Goal: Transaction & Acquisition: Purchase product/service

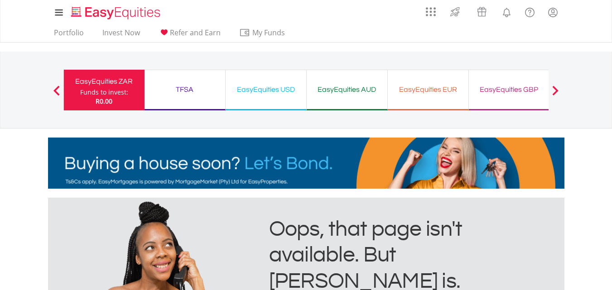
click at [59, 93] on button "Previous" at bounding box center [57, 94] width 18 height 9
click at [557, 86] on span at bounding box center [555, 91] width 6 height 10
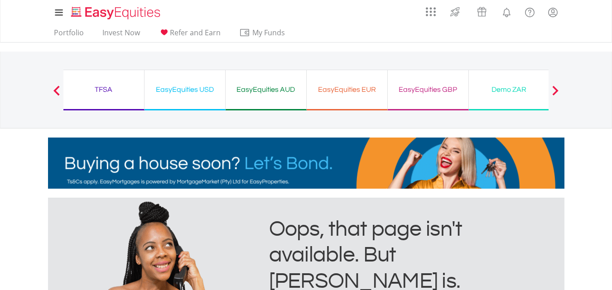
click at [532, 96] on div "Demo ZAR Funds to invest: R0.00" at bounding box center [509, 90] width 81 height 41
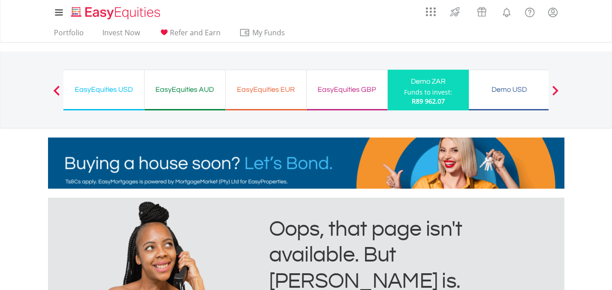
click at [441, 92] on div "Funds to invest:" at bounding box center [428, 92] width 48 height 9
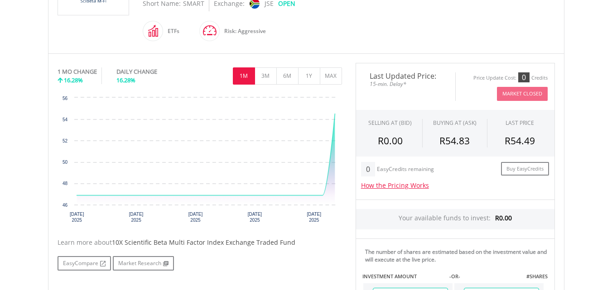
scroll to position [245, 0]
click at [270, 77] on button "3M" at bounding box center [266, 75] width 22 height 17
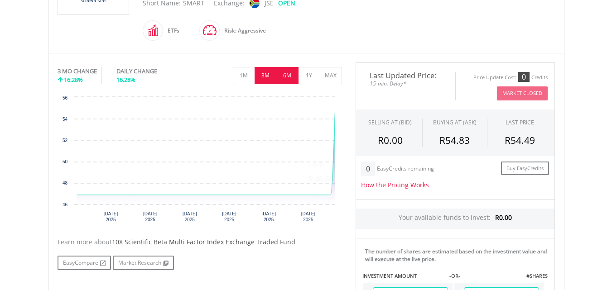
click at [288, 79] on button "6M" at bounding box center [287, 75] width 22 height 17
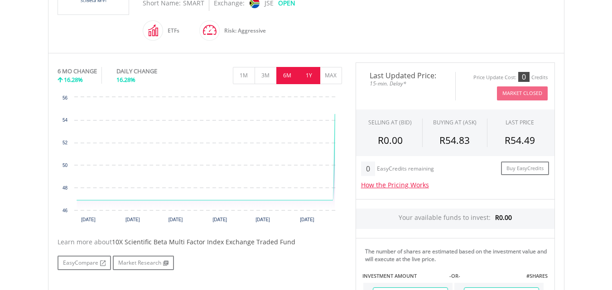
click at [301, 79] on button "1Y" at bounding box center [309, 75] width 22 height 17
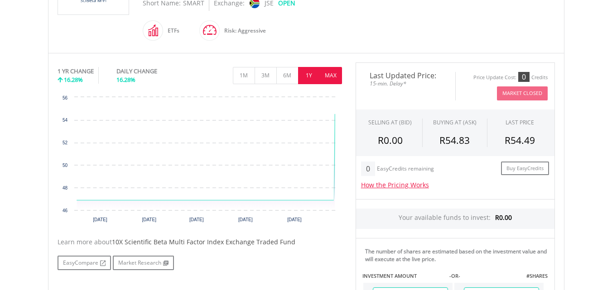
click at [333, 72] on button "MAX" at bounding box center [331, 75] width 22 height 17
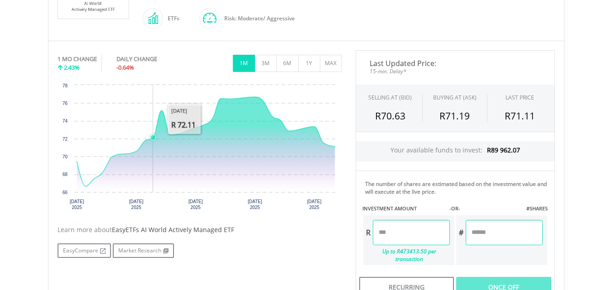
scroll to position [241, 0]
click at [266, 68] on button "3M" at bounding box center [266, 63] width 22 height 17
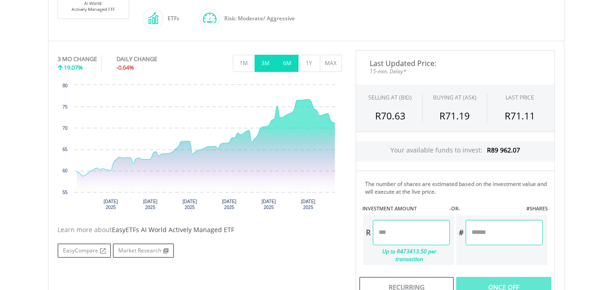
click at [283, 60] on button "6M" at bounding box center [287, 63] width 22 height 17
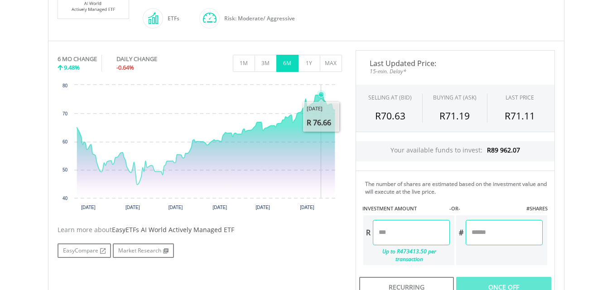
click at [319, 126] on icon "Interactive chart" at bounding box center [206, 146] width 258 height 103
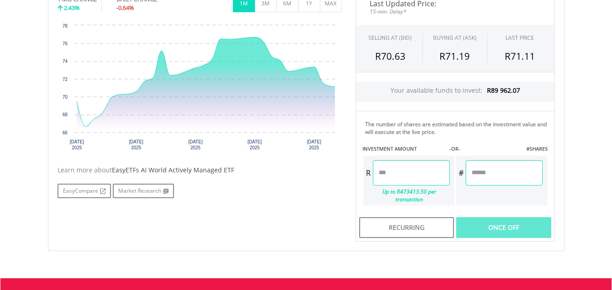
scroll to position [301, 0]
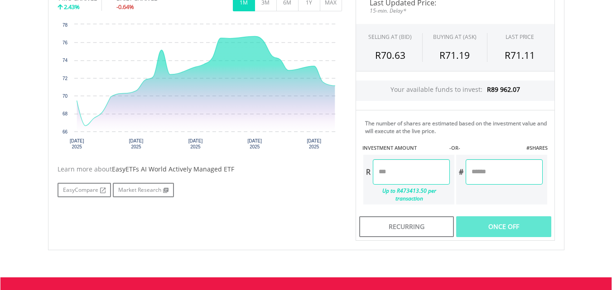
click at [417, 167] on input "number" at bounding box center [411, 171] width 77 height 25
click at [515, 172] on input "number" at bounding box center [504, 171] width 77 height 25
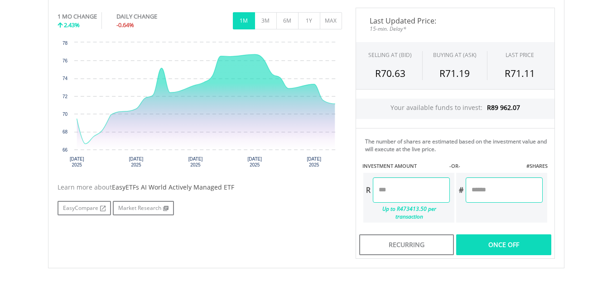
scroll to position [291, 0]
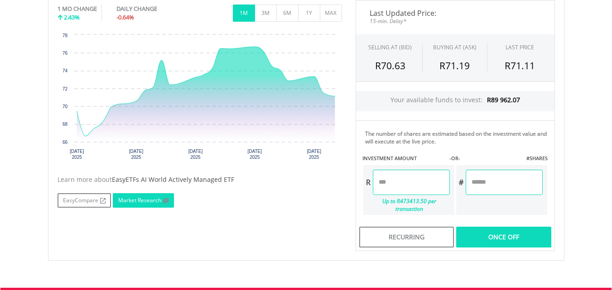
type input "*"
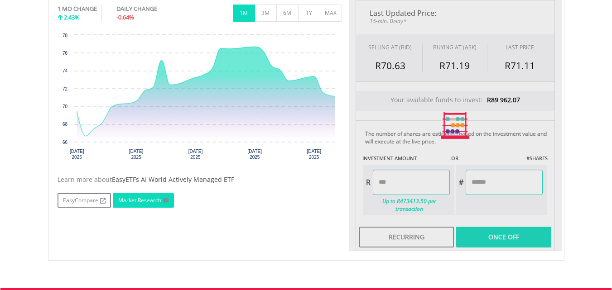
click at [138, 202] on link "Market Research" at bounding box center [143, 200] width 61 height 14
type input "******"
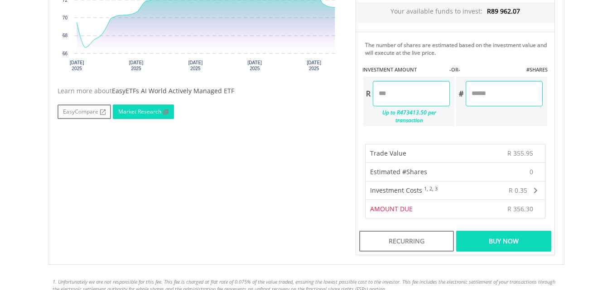
scroll to position [387, 0]
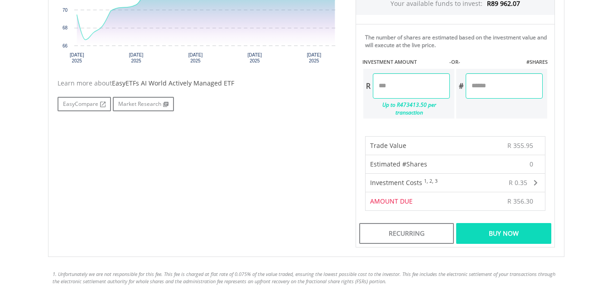
click at [506, 225] on div "Buy Now" at bounding box center [503, 233] width 95 height 21
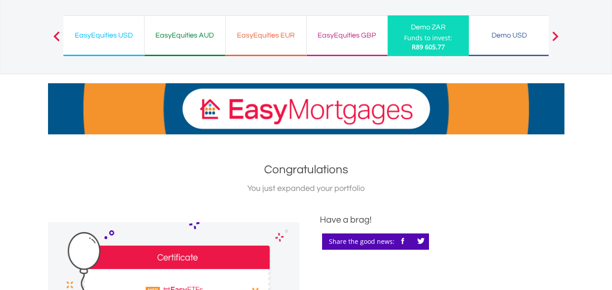
scroll to position [66, 0]
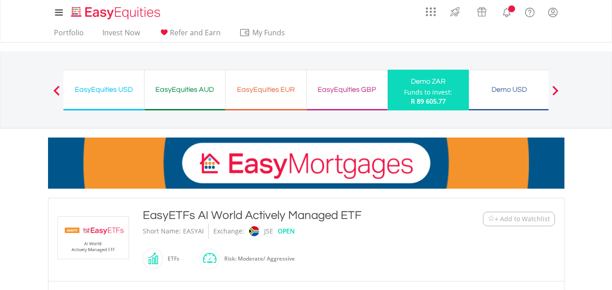
scroll to position [165, 0]
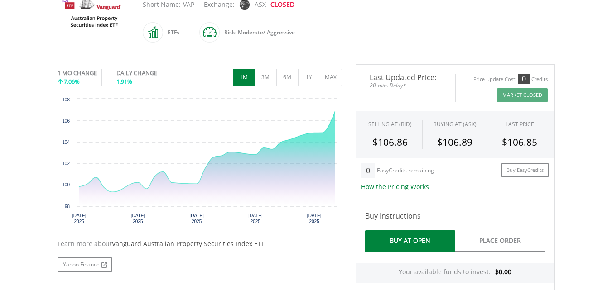
scroll to position [227, 0]
click at [266, 74] on button "3M" at bounding box center [266, 76] width 22 height 17
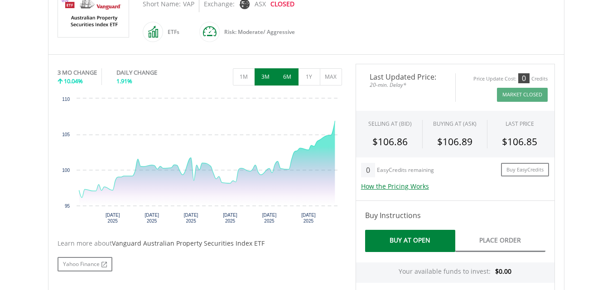
click at [292, 74] on button "6M" at bounding box center [287, 76] width 22 height 17
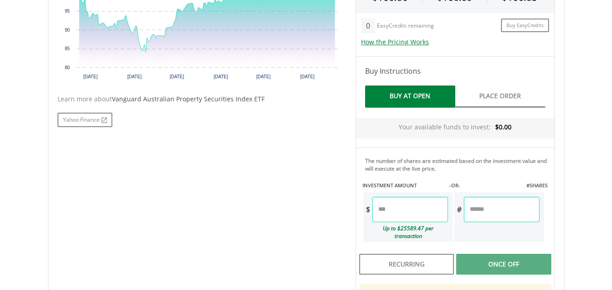
scroll to position [371, 0]
click at [489, 208] on input "number" at bounding box center [501, 210] width 75 height 25
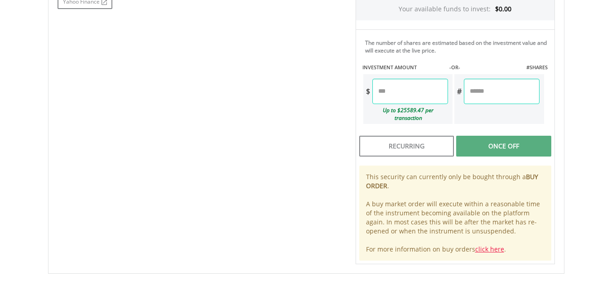
scroll to position [490, 0]
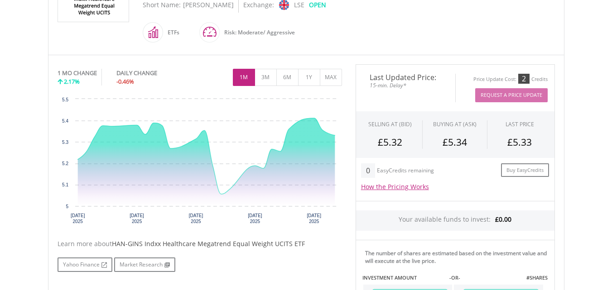
scroll to position [252, 0]
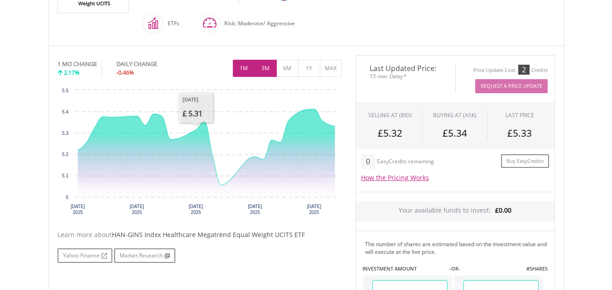
click at [255, 66] on button "3M" at bounding box center [266, 68] width 22 height 17
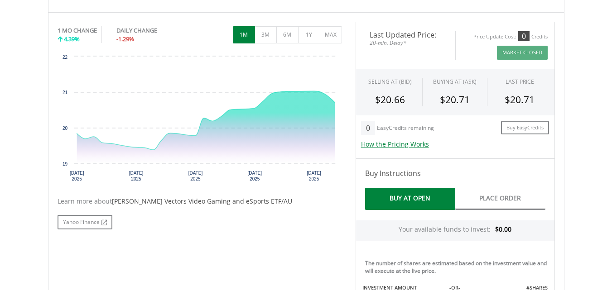
scroll to position [250, 0]
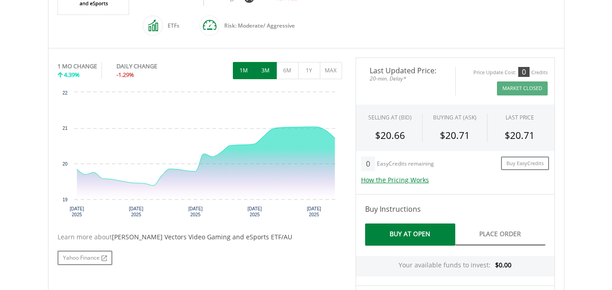
click at [263, 62] on button "3M" at bounding box center [266, 70] width 22 height 17
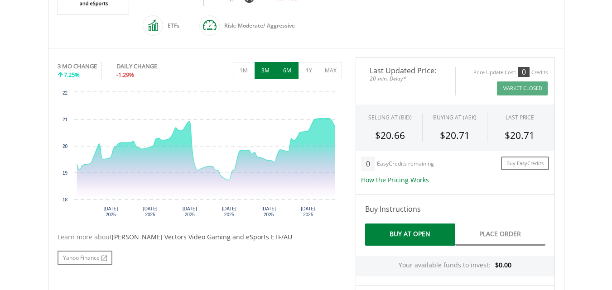
click at [281, 62] on button "6M" at bounding box center [287, 70] width 22 height 17
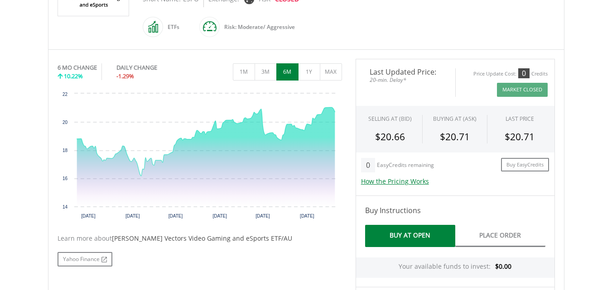
scroll to position [248, 0]
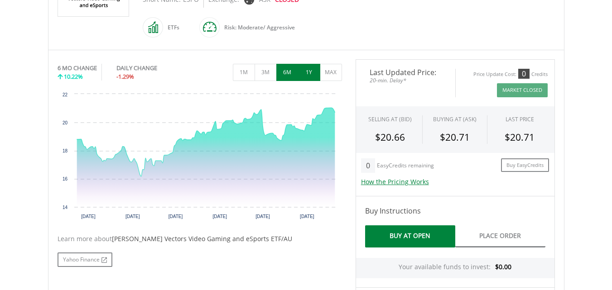
click at [313, 64] on button "1Y" at bounding box center [309, 72] width 22 height 17
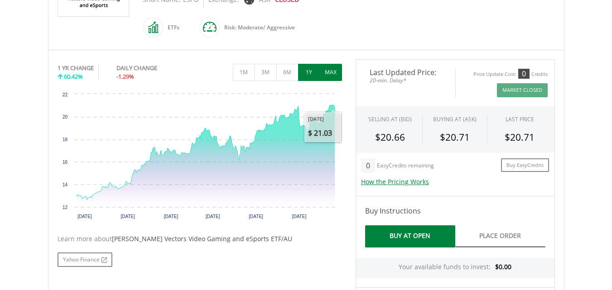
click at [335, 64] on button "MAX" at bounding box center [331, 72] width 22 height 17
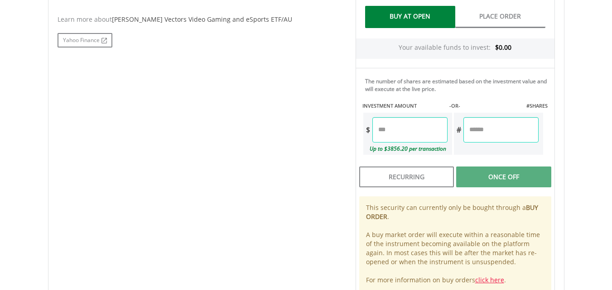
scroll to position [462, 0]
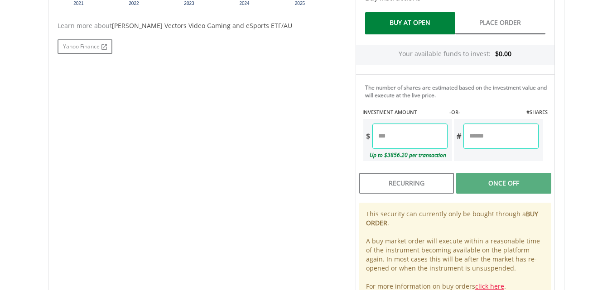
click at [484, 124] on input "number" at bounding box center [500, 136] width 75 height 25
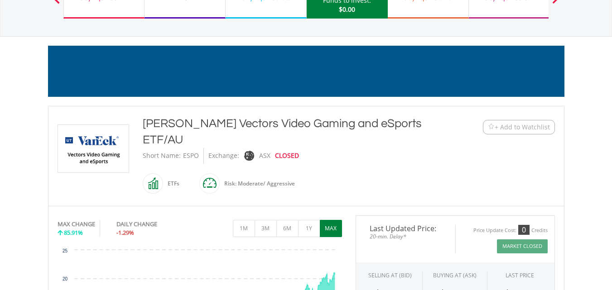
scroll to position [89, 0]
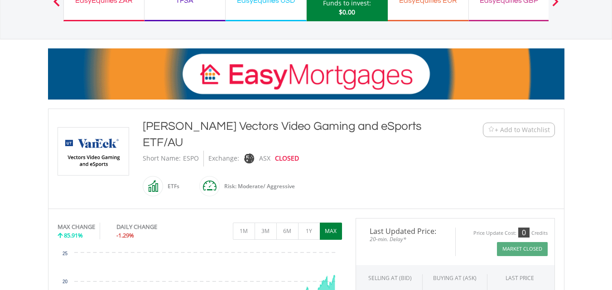
drag, startPoint x: 413, startPoint y: 125, endPoint x: 149, endPoint y: 117, distance: 264.2
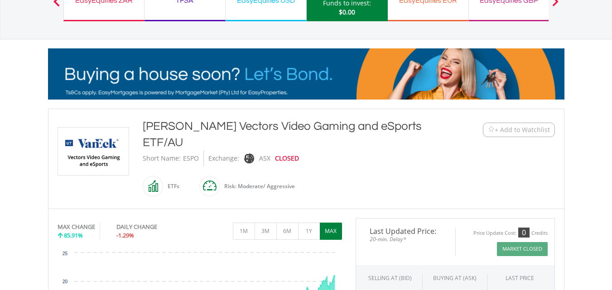
click at [149, 117] on div "﻿ VanEck Vectors Video Gaming and eSports ETF/AU VanEck Vectors Video Gaming an…" at bounding box center [306, 159] width 516 height 100
drag, startPoint x: 183, startPoint y: 126, endPoint x: 145, endPoint y: 124, distance: 39.1
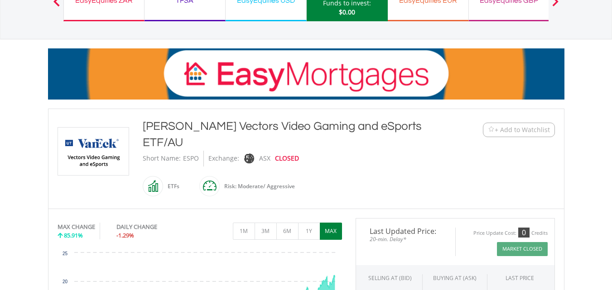
click at [145, 124] on div "VanEck Vectors Video Gaming and eSports ETF/AU" at bounding box center [285, 134] width 285 height 33
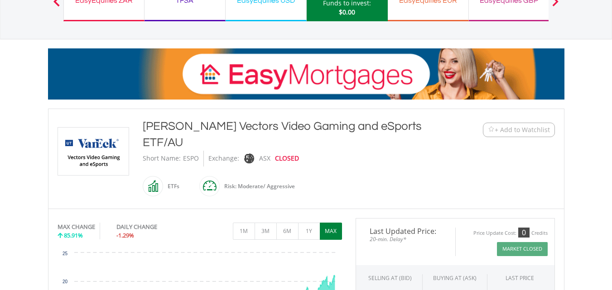
drag, startPoint x: 143, startPoint y: 125, endPoint x: 410, endPoint y: 117, distance: 266.5
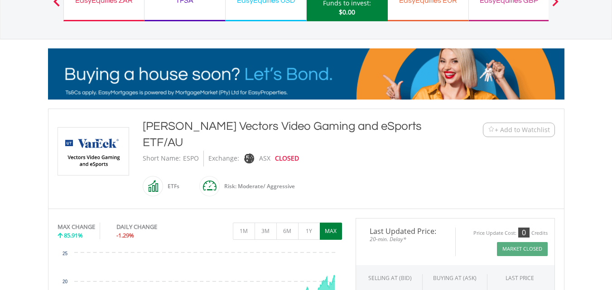
click at [410, 117] on div "﻿ VanEck Vectors Video Gaming and eSports ETF/AU VanEck Vectors Video Gaming an…" at bounding box center [306, 159] width 516 height 100
copy div "VanEck Vectors Video Gaming and eSports ETF/AU"
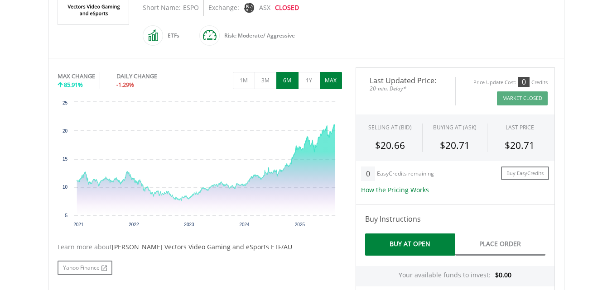
scroll to position [241, 0]
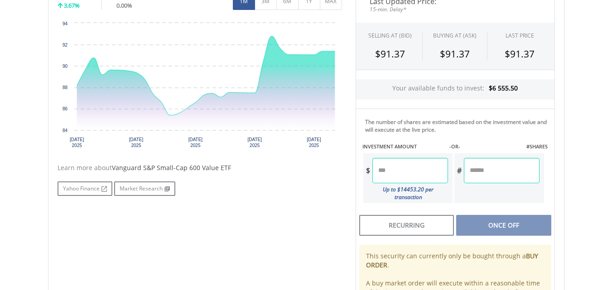
scroll to position [303, 0]
click at [501, 164] on input "number" at bounding box center [501, 170] width 75 height 25
type input "*"
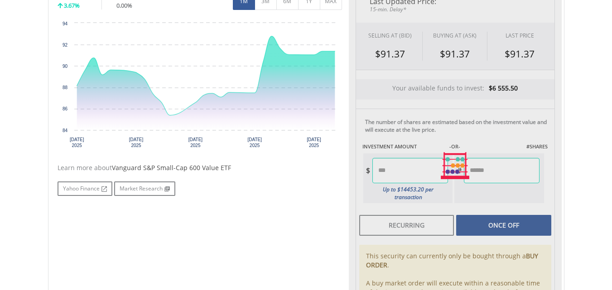
click at [508, 217] on div "Last Updated Price: 15-min. Delay* SELLING AT (BID) BUYING AT (ASK) LAST PRICE …" at bounding box center [455, 166] width 213 height 356
type input "******"
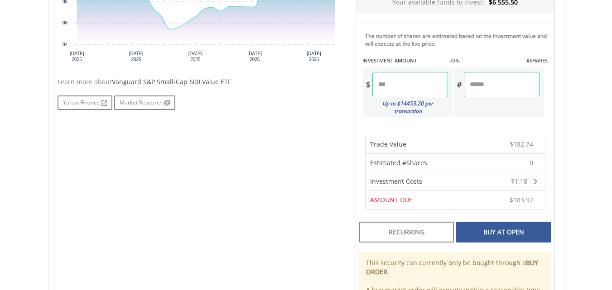
scroll to position [393, 0]
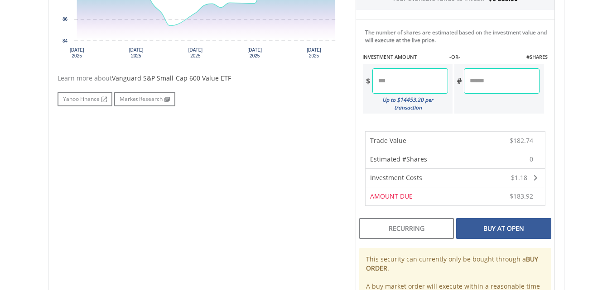
click at [510, 226] on div "Buy At Open" at bounding box center [503, 228] width 95 height 21
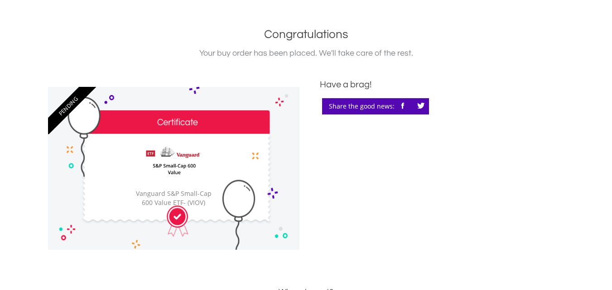
scroll to position [190, 0]
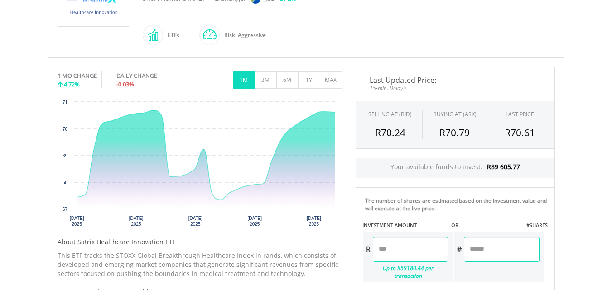
scroll to position [232, 0]
click at [262, 75] on button "3M" at bounding box center [266, 80] width 22 height 17
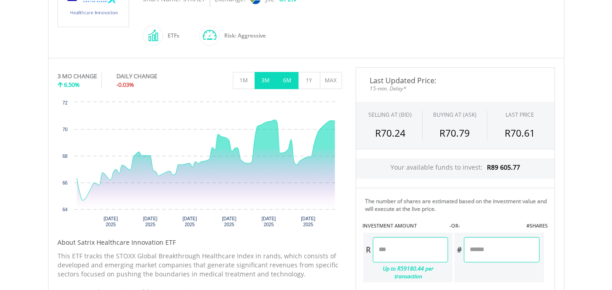
click at [295, 81] on button "6M" at bounding box center [287, 80] width 22 height 17
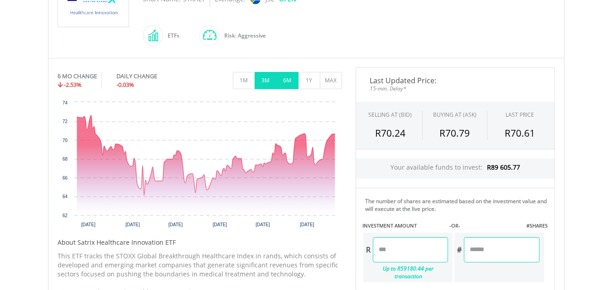
click at [258, 84] on button "3M" at bounding box center [266, 80] width 22 height 17
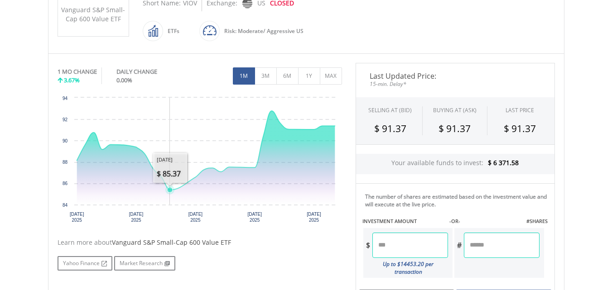
scroll to position [231, 0]
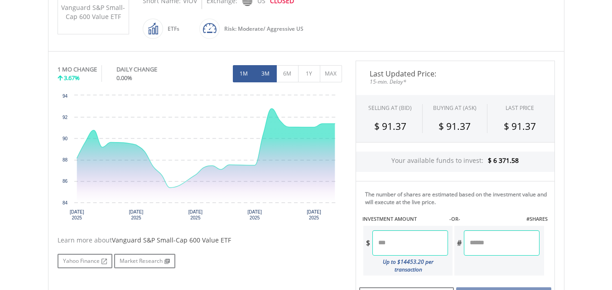
click at [268, 73] on button "3M" at bounding box center [266, 73] width 22 height 17
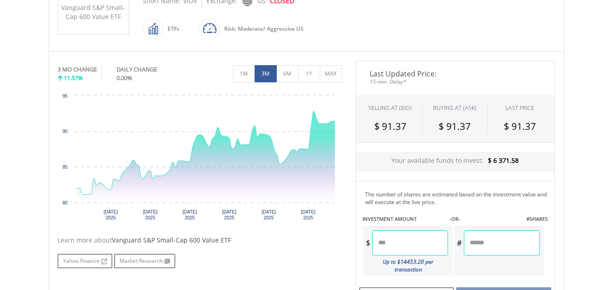
click at [267, 75] on button "3M" at bounding box center [266, 73] width 22 height 17
click at [284, 70] on button "6M" at bounding box center [287, 73] width 22 height 17
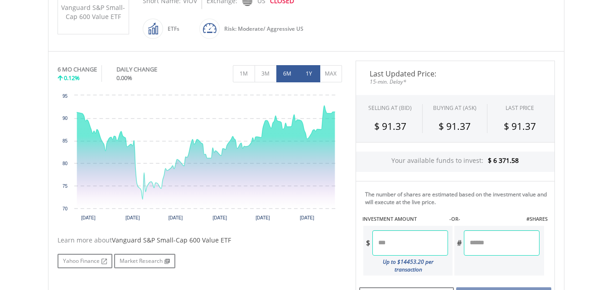
click at [309, 74] on button "1Y" at bounding box center [309, 73] width 22 height 17
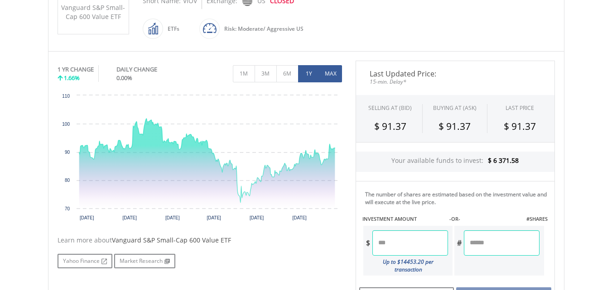
click at [327, 78] on button "MAX" at bounding box center [331, 73] width 22 height 17
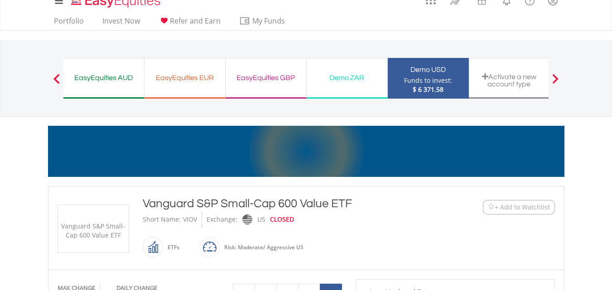
scroll to position [0, 0]
